Goal: Task Accomplishment & Management: Use online tool/utility

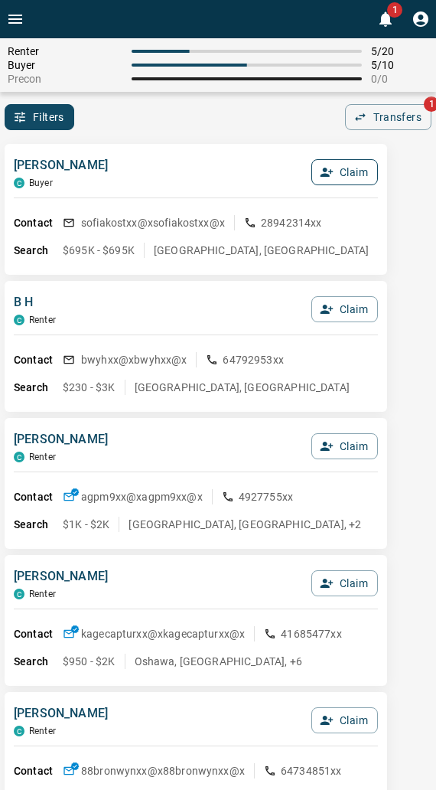
click at [332, 171] on icon "button" at bounding box center [327, 172] width 14 height 14
click at [331, 172] on button "Confirm Claim" at bounding box center [323, 172] width 109 height 26
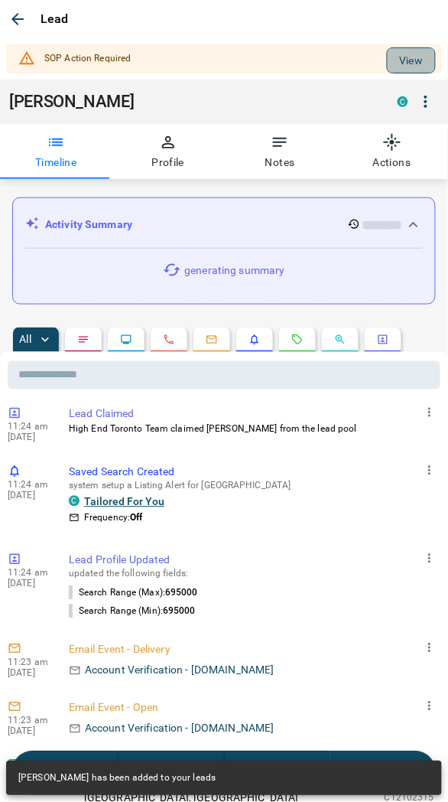
click at [387, 61] on button "View" at bounding box center [411, 60] width 49 height 26
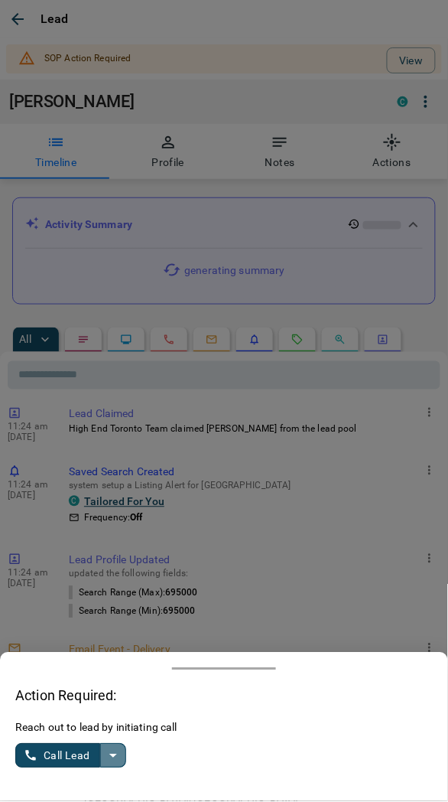
drag, startPoint x: 116, startPoint y: 755, endPoint x: 77, endPoint y: 750, distance: 39.4
click at [115, 756] on icon "split button" at bounding box center [113, 757] width 8 height 4
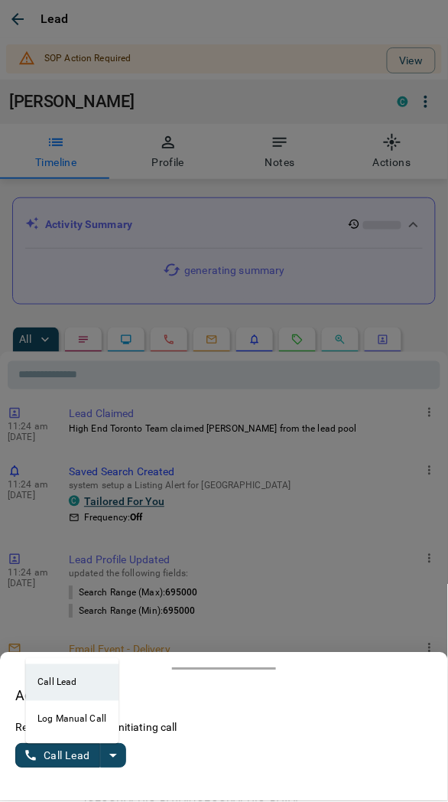
click at [51, 722] on li "Log Manual Call" at bounding box center [71, 719] width 93 height 37
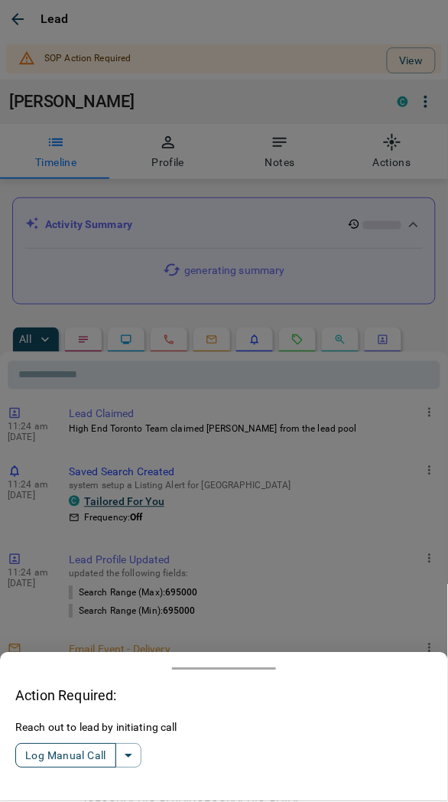
click at [50, 761] on button "Log Manual Call" at bounding box center [65, 756] width 101 height 24
click at [35, 750] on button "Yes" at bounding box center [30, 757] width 31 height 24
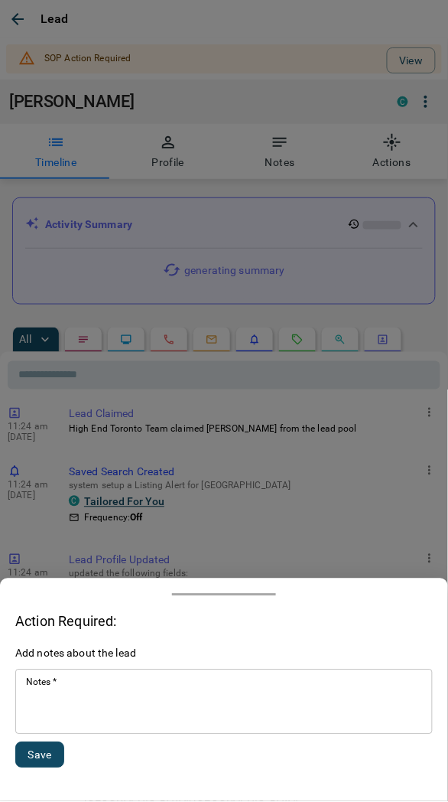
click at [70, 686] on textarea "Notes   *" at bounding box center [224, 703] width 396 height 52
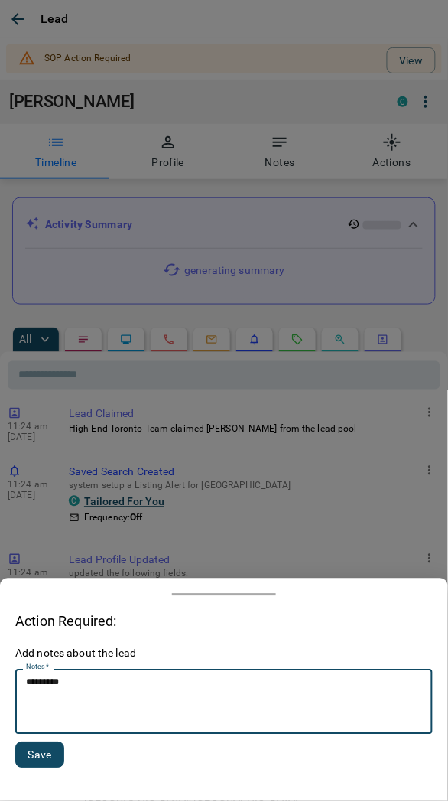
type textarea "*********"
click at [43, 756] on button "Save" at bounding box center [39, 755] width 49 height 26
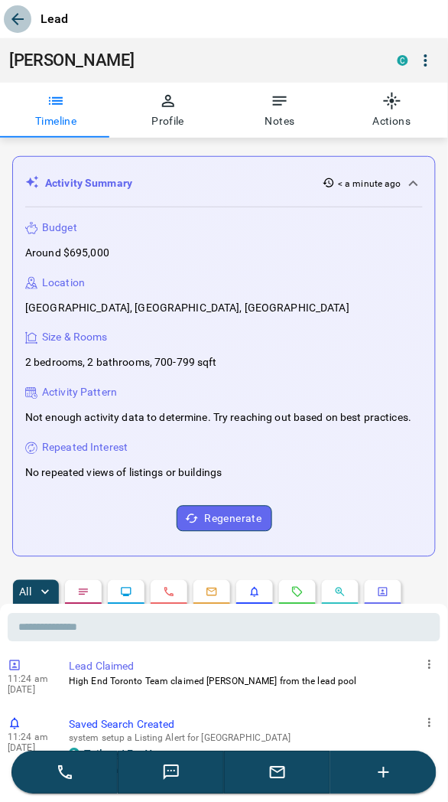
click at [13, 21] on icon "button" at bounding box center [17, 19] width 18 height 18
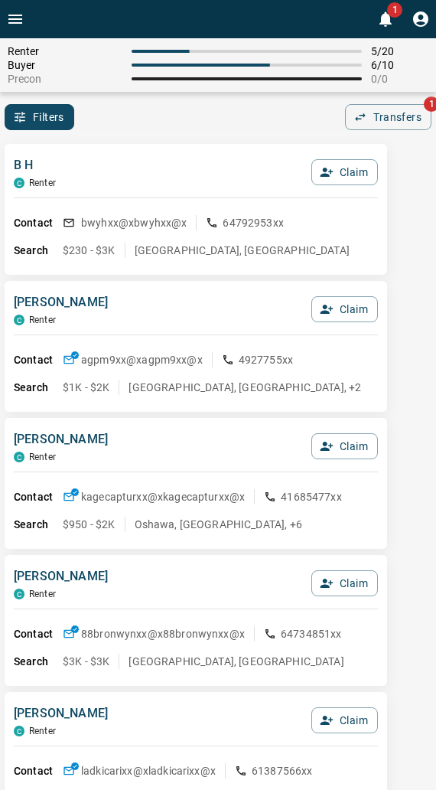
click at [220, 123] on div "Filters 0 Transfers 1" at bounding box center [218, 117] width 436 height 26
